Goal: Task Accomplishment & Management: Manage account settings

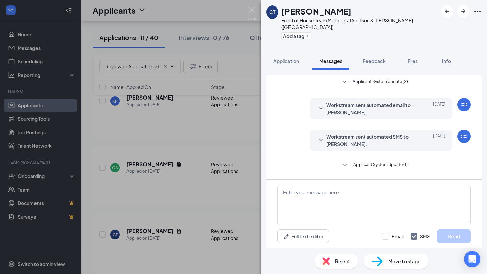
scroll to position [140, 0]
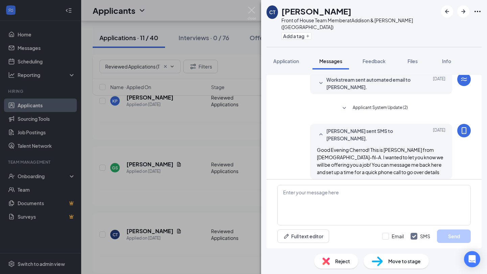
click at [169, 44] on div "CT [PERSON_NAME] Front of House Team Member at [GEOGRAPHIC_DATA][PERSON_NAME] (…" at bounding box center [243, 137] width 487 height 274
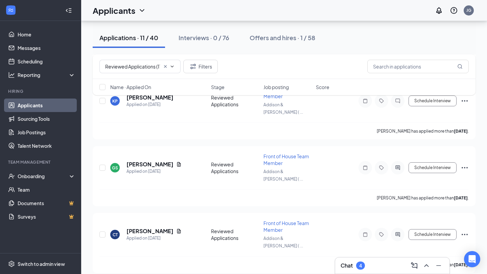
click at [368, 266] on div "Chat 4" at bounding box center [391, 266] width 103 height 11
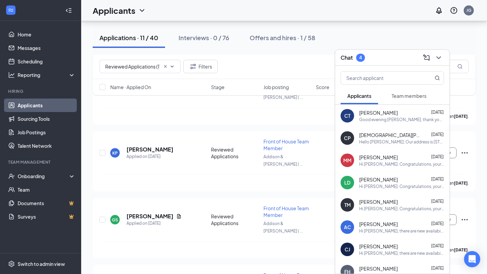
scroll to position [333, 0]
click at [438, 58] on icon "ChevronDown" at bounding box center [438, 57] width 4 height 3
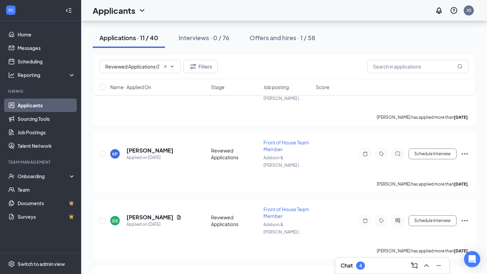
click at [262, 58] on div "Reviewed Applications (11) Application (15) Availability (2) Review Stage (12) …" at bounding box center [284, 66] width 383 height 25
click at [212, 39] on div "Interviews · 0 / 76" at bounding box center [203, 37] width 51 height 8
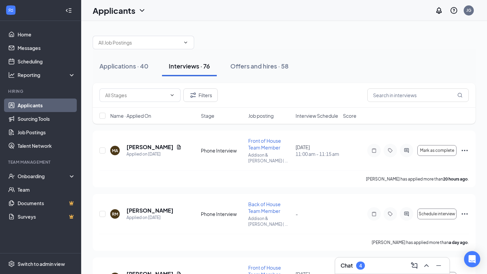
click at [318, 117] on span "Interview Schedule" at bounding box center [316, 116] width 43 height 7
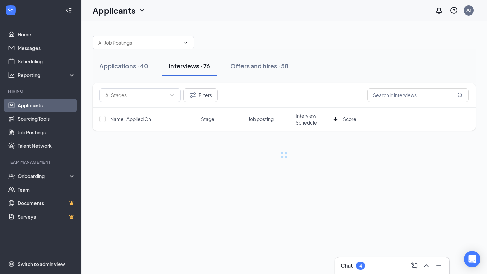
click at [318, 117] on span "Interview Schedule" at bounding box center [312, 120] width 35 height 14
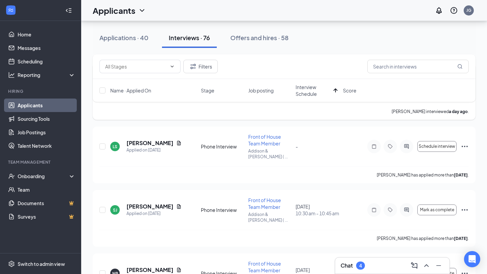
scroll to position [267, 0]
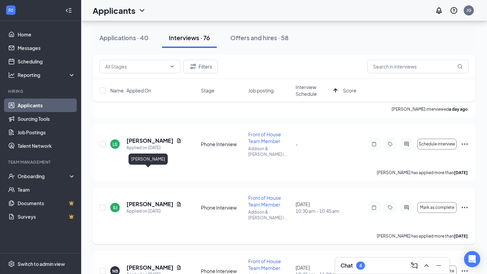
click at [141, 201] on h5 "[PERSON_NAME]" at bounding box center [149, 204] width 47 height 7
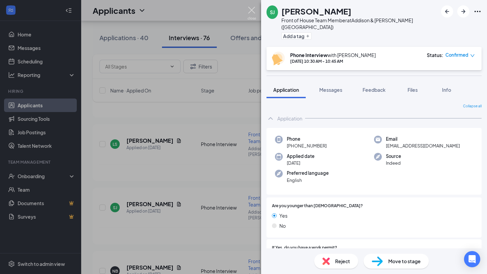
click at [251, 11] on img at bounding box center [251, 13] width 8 height 13
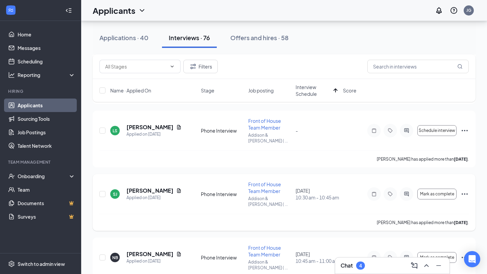
scroll to position [281, 0]
click at [146, 187] on h5 "[PERSON_NAME]" at bounding box center [149, 190] width 47 height 7
click at [134, 187] on h5 "[PERSON_NAME]" at bounding box center [149, 190] width 47 height 7
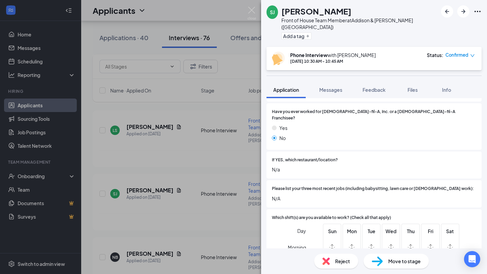
scroll to position [295, 0]
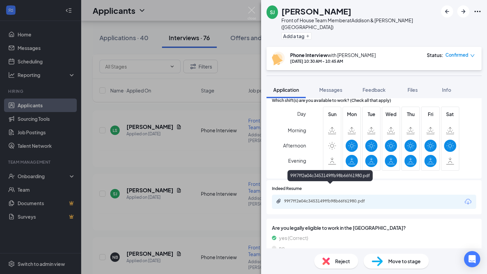
click at [320, 199] on div "99f7ff2e04c3453149ffb98b66f61980.pdf" at bounding box center [331, 201] width 95 height 5
click at [304, 199] on div "99f7ff2e04c3453149ffb98b66f61980.pdf" at bounding box center [331, 201] width 95 height 5
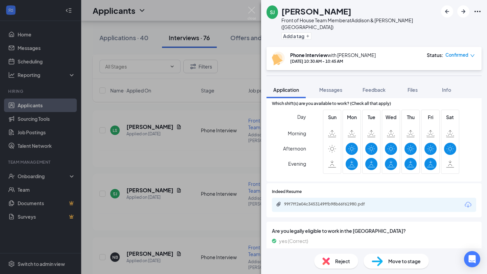
scroll to position [283, 0]
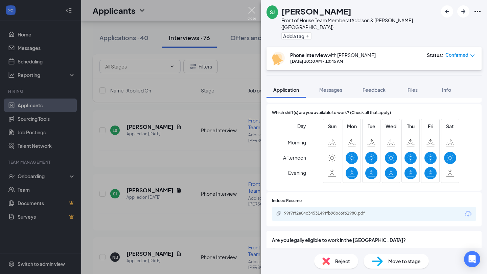
click at [255, 11] on img at bounding box center [251, 13] width 8 height 13
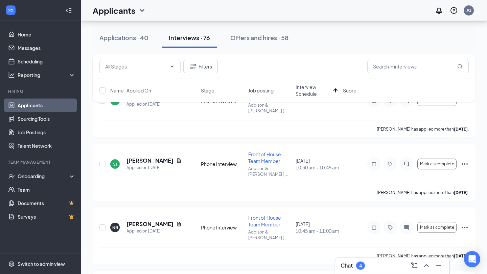
scroll to position [305, 0]
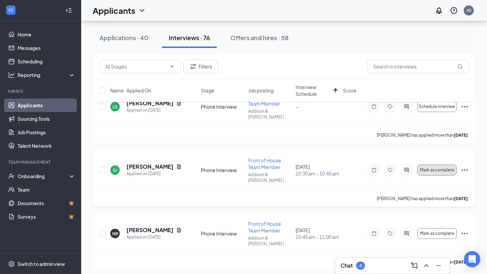
click at [447, 168] on span "Mark as complete" at bounding box center [437, 170] width 34 height 5
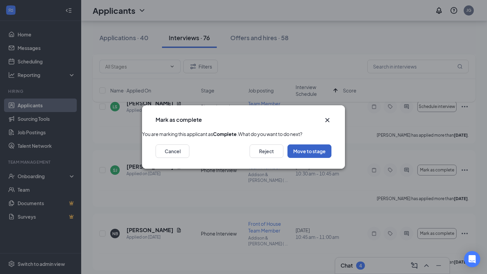
click at [299, 158] on button "Move to stage" at bounding box center [309, 152] width 44 height 14
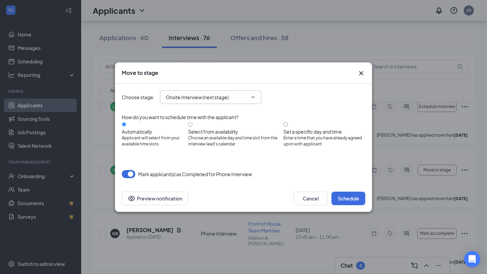
click at [248, 101] on span "Onsite Interview (next stage)" at bounding box center [210, 98] width 101 height 14
click at [252, 100] on icon "ChevronDown" at bounding box center [252, 97] width 5 height 5
click at [255, 97] on span "Onsite Interview (next stage)" at bounding box center [210, 98] width 101 height 14
click at [253, 100] on icon "ChevronDown" at bounding box center [252, 97] width 5 height 5
click at [214, 101] on input "Onsite Interview (next stage)" at bounding box center [207, 97] width 82 height 7
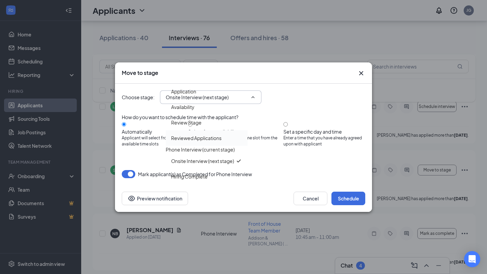
click at [226, 142] on div "Reviewed Applications" at bounding box center [206, 137] width 71 height 7
type input "Reviewed Applications"
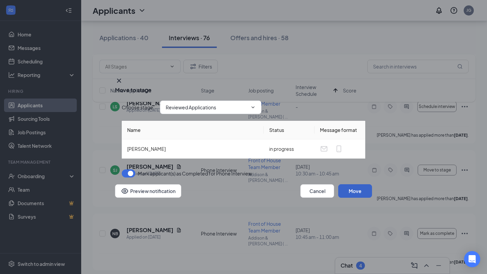
click at [350, 193] on button "Move" at bounding box center [355, 191] width 34 height 14
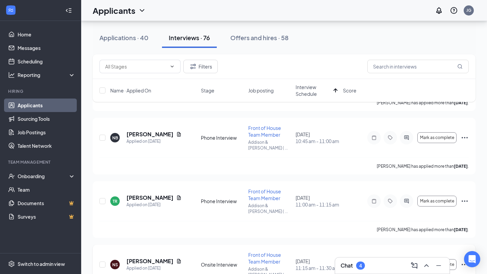
scroll to position [398, 0]
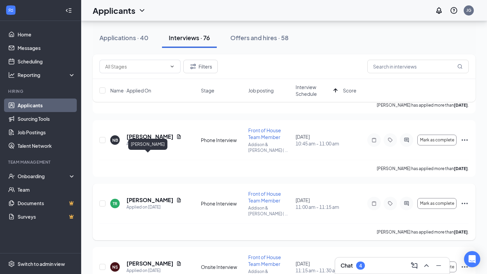
click at [148, 197] on h5 "[PERSON_NAME]" at bounding box center [149, 200] width 47 height 7
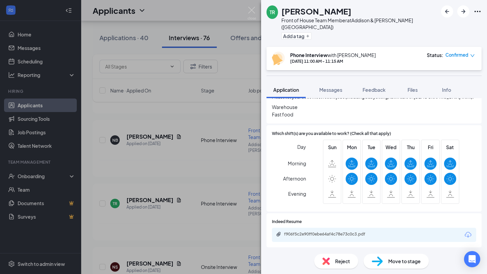
scroll to position [274, 0]
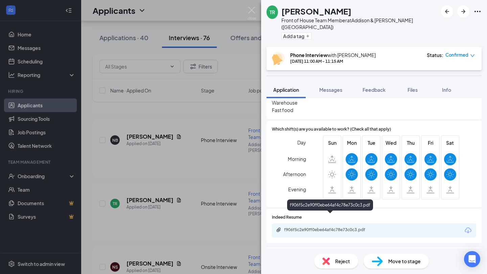
click at [344, 227] on div "f906f5c2e90ff0ebe64af4c78e73c0c3.pdf" at bounding box center [331, 229] width 95 height 5
click at [248, 8] on img at bounding box center [251, 13] width 8 height 13
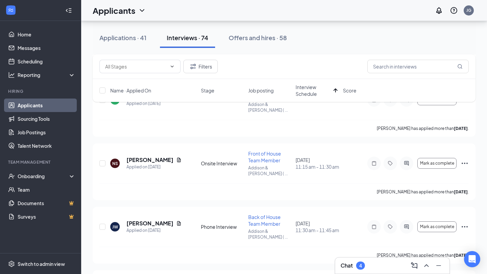
scroll to position [314, 0]
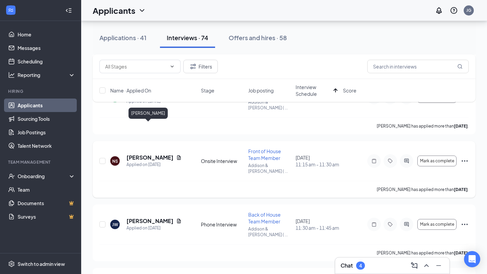
click at [159, 154] on h5 "[PERSON_NAME]" at bounding box center [149, 157] width 47 height 7
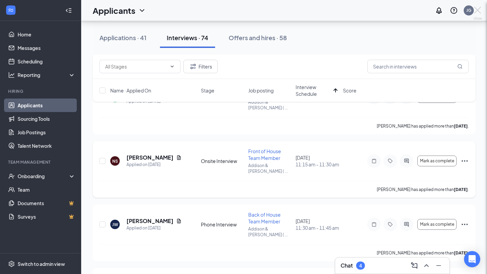
click at [152, 127] on div "NS [PERSON_NAME] Front of House Team Member at Addison & [PERSON_NAME] ([GEOGRA…" at bounding box center [243, 137] width 487 height 274
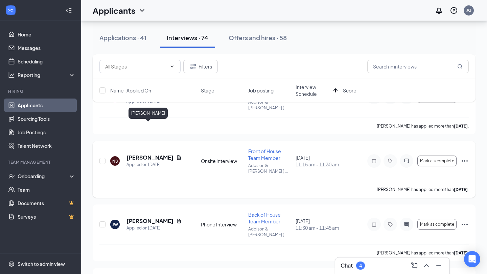
click at [152, 154] on h5 "[PERSON_NAME]" at bounding box center [149, 157] width 47 height 7
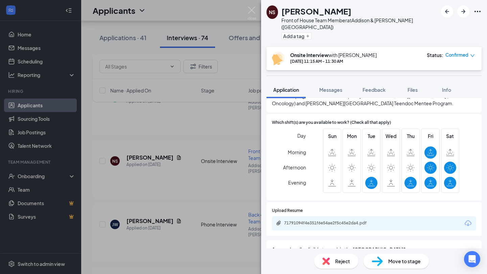
scroll to position [302, 0]
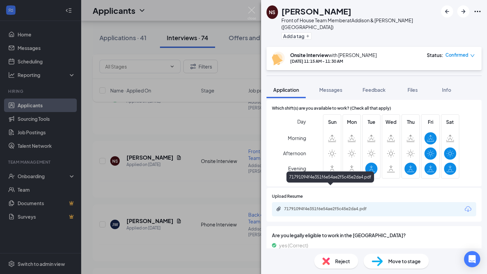
click at [328, 206] on div "71791094f4e351f6e54ae2f5c45e2da4.pdf" at bounding box center [331, 208] width 95 height 5
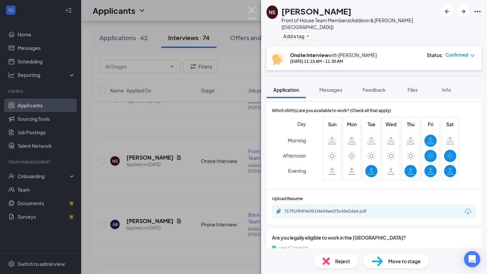
click at [251, 11] on img at bounding box center [251, 13] width 8 height 13
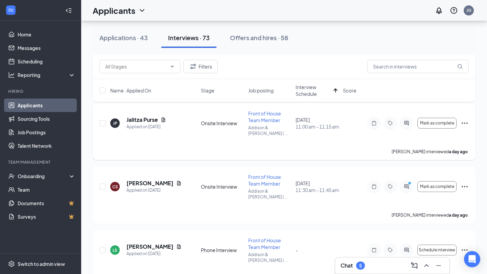
scroll to position [163, 0]
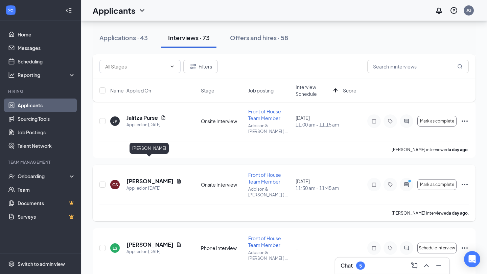
click at [152, 178] on h5 "[PERSON_NAME]" at bounding box center [149, 181] width 47 height 7
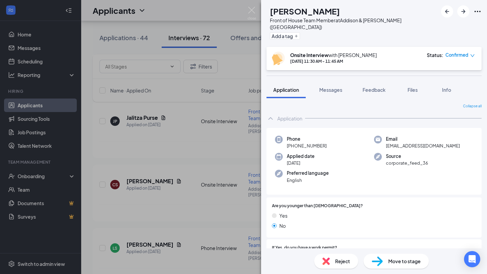
click at [194, 157] on div "CS [PERSON_NAME] Front of House Team Member at [GEOGRAPHIC_DATA][PERSON_NAME] (…" at bounding box center [243, 137] width 487 height 274
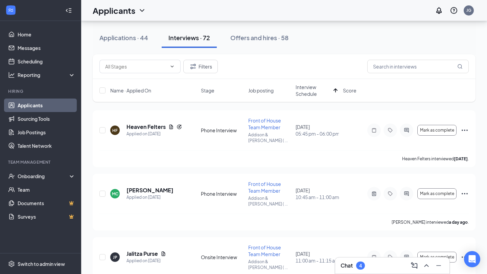
scroll to position [25, 0]
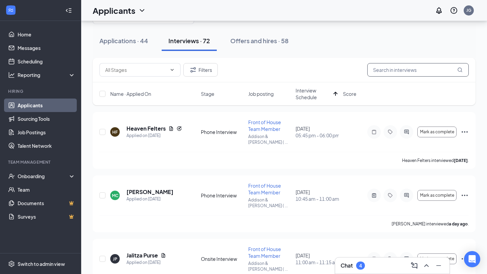
click at [420, 70] on input "text" at bounding box center [417, 70] width 101 height 14
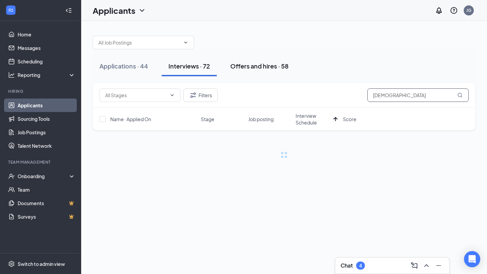
type input "[DEMOGRAPHIC_DATA]"
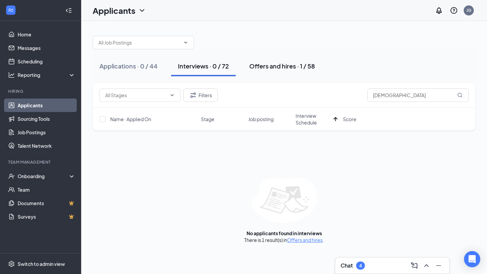
click at [258, 70] on button "Offers and hires · 1 / 58" at bounding box center [281, 66] width 79 height 20
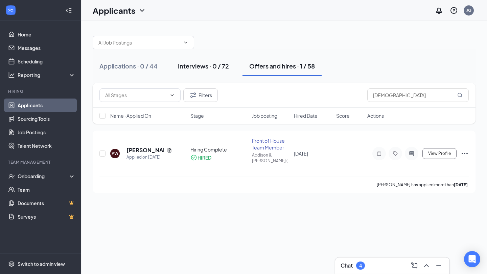
click at [219, 70] on div "Interviews · 0 / 72" at bounding box center [203, 66] width 51 height 8
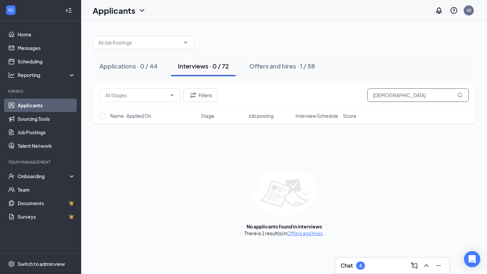
click at [401, 97] on input "[DEMOGRAPHIC_DATA]" at bounding box center [417, 96] width 101 height 14
type input "p"
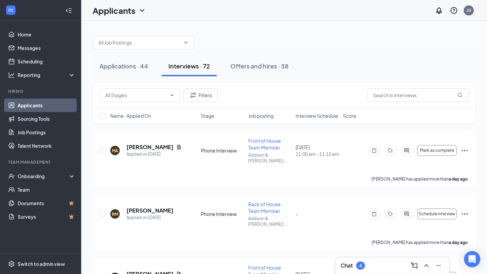
click at [316, 77] on div "Applications · 44 Interviews · 72 Offers and hires · 58" at bounding box center [284, 66] width 383 height 34
click at [314, 116] on span "Interview Schedule" at bounding box center [316, 116] width 43 height 7
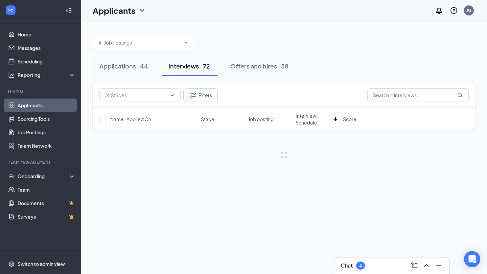
click at [314, 116] on span "Interview Schedule" at bounding box center [312, 120] width 35 height 14
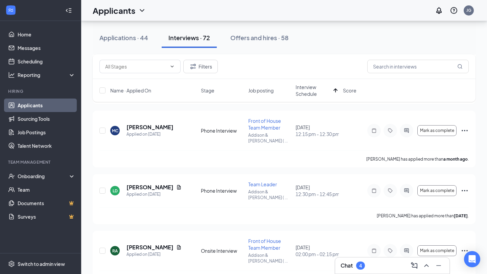
scroll to position [465, 0]
